Goal: Task Accomplishment & Management: Use online tool/utility

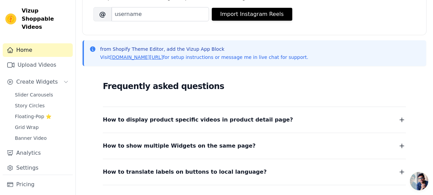
scroll to position [115, 0]
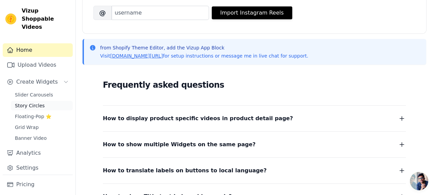
click at [48, 101] on link "Story Circles" at bounding box center [42, 105] width 62 height 9
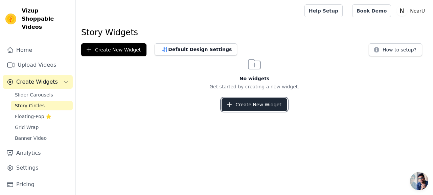
click at [253, 108] on button "Create New Widget" at bounding box center [254, 104] width 65 height 13
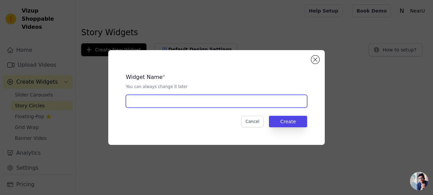
click at [252, 105] on input "text" at bounding box center [216, 101] width 181 height 13
type input "Stories"
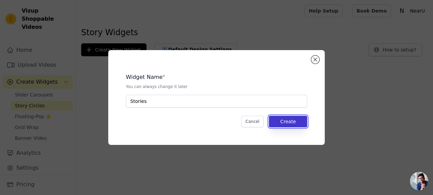
click at [281, 119] on button "Create" at bounding box center [288, 122] width 38 height 12
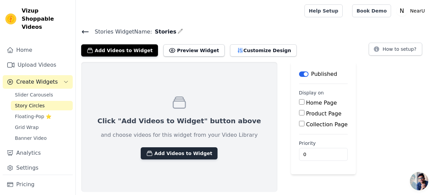
click at [192, 151] on button "Add Videos to Widget" at bounding box center [179, 153] width 77 height 12
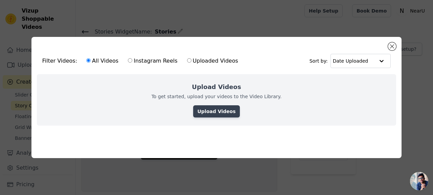
click at [217, 113] on link "Upload Videos" at bounding box center [216, 111] width 46 height 12
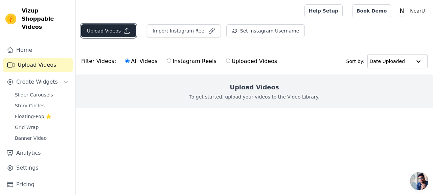
click at [132, 31] on button "Upload Videos" at bounding box center [108, 30] width 55 height 13
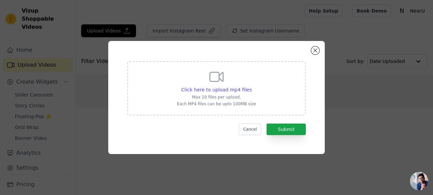
click at [212, 82] on icon at bounding box center [216, 77] width 16 height 16
click at [251, 86] on input "Click here to upload mp4 files Max 10 files per upload. Each MP4 files can be u…" at bounding box center [251, 86] width 0 height 0
click at [318, 50] on button "Close modal" at bounding box center [315, 50] width 8 height 8
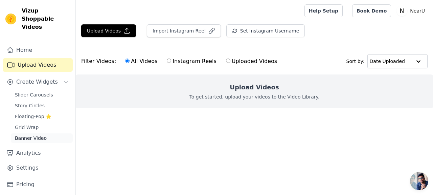
click at [38, 135] on span "Banner Video" at bounding box center [31, 138] width 32 height 7
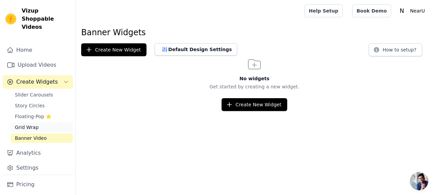
click at [37, 122] on link "Grid Wrap" at bounding box center [42, 126] width 62 height 9
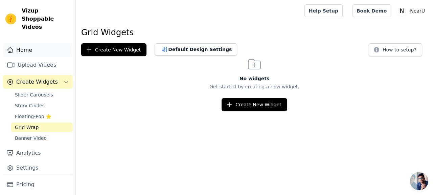
click at [39, 45] on link "Home" at bounding box center [38, 50] width 70 height 14
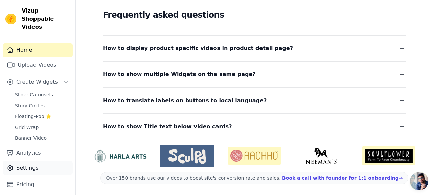
scroll to position [7, 0]
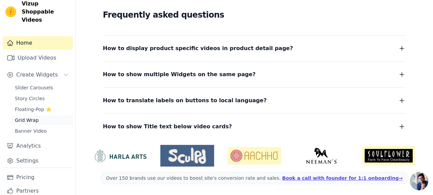
click at [50, 115] on link "Grid Wrap" at bounding box center [42, 119] width 62 height 9
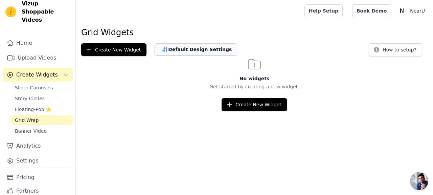
click at [187, 50] on button "Default Design Settings" at bounding box center [196, 49] width 83 height 12
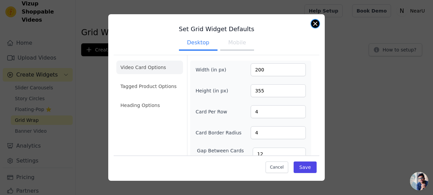
click at [315, 24] on button "Close modal" at bounding box center [315, 24] width 8 height 8
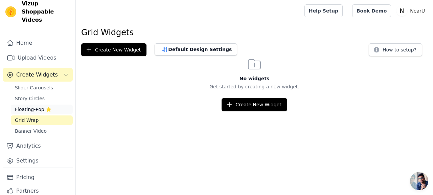
click at [41, 106] on span "Floating-Pop ⭐" at bounding box center [33, 109] width 37 height 7
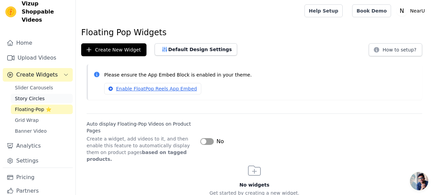
click at [39, 94] on link "Story Circles" at bounding box center [42, 98] width 62 height 9
